Goal: Answer question/provide support

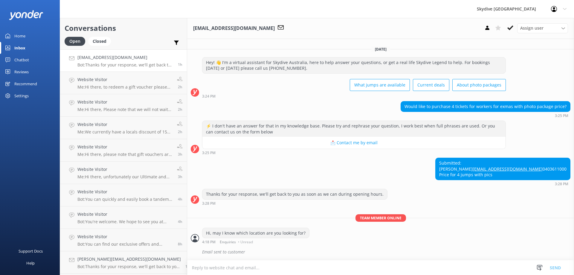
scroll to position [9, 0]
click at [85, 134] on p "Me: We currently have a locals discount of 15% off at certain locations. To enq…" at bounding box center [124, 131] width 95 height 5
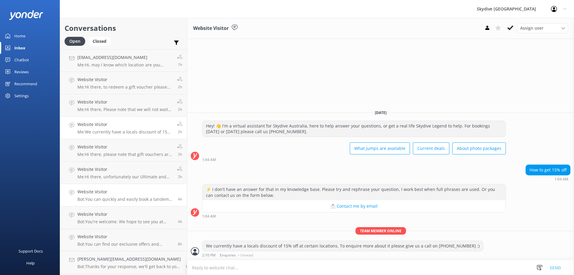
click at [139, 193] on h4 "Website Visitor" at bounding box center [125, 191] width 96 height 7
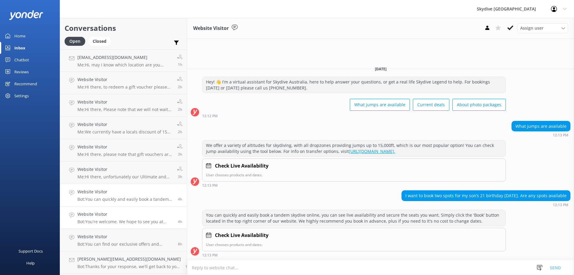
click at [147, 217] on h4 "Website Visitor" at bounding box center [125, 214] width 96 height 7
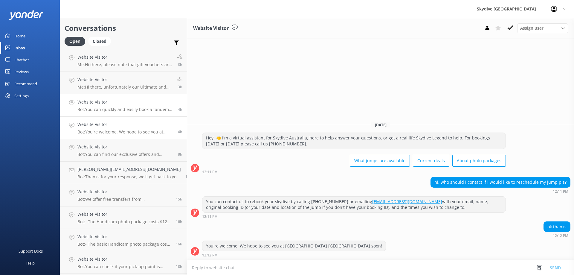
scroll to position [150, 0]
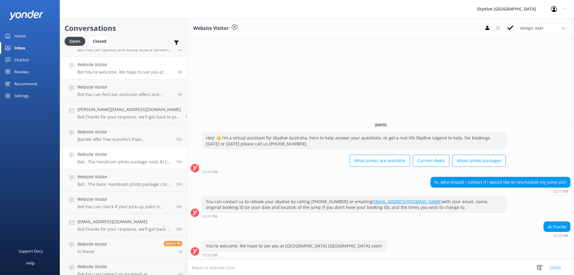
click at [120, 164] on p "Bot: - The Handicam photo package costs $129 per person and includes photos of …" at bounding box center [124, 161] width 94 height 5
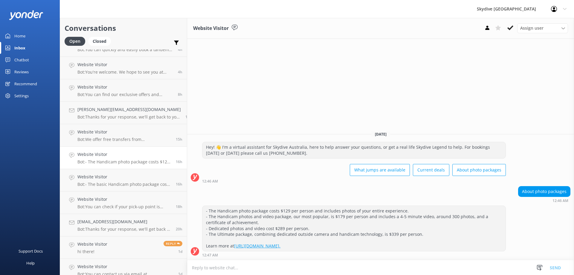
drag, startPoint x: 195, startPoint y: 210, endPoint x: 326, endPoint y: 247, distance: 135.1
click at [326, 247] on div "- The Handicam photo package costs $129 per person and includes photos of your …" at bounding box center [354, 228] width 303 height 45
copy div "- The Handicam photo package costs $129 per person and includes photos of your …"
